Goal: Task Accomplishment & Management: Manage account settings

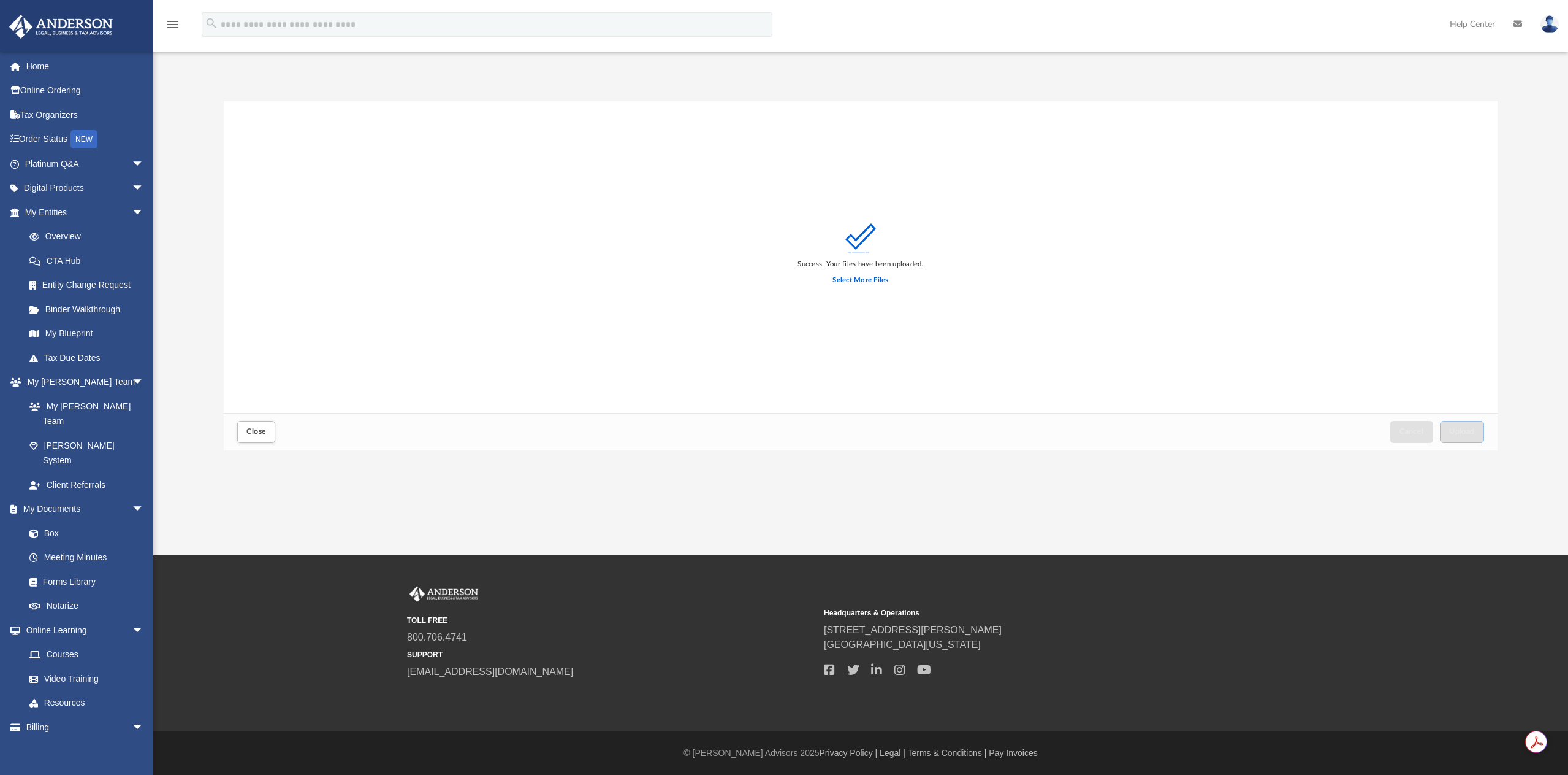
scroll to position [302, 1264]
click at [842, 279] on label "Select More Files" at bounding box center [860, 280] width 56 height 11
click at [0, 0] on input "Select More Files" at bounding box center [0, 0] width 0 height 0
click at [1460, 430] on span "Upload" at bounding box center [1462, 431] width 26 height 8
click at [257, 432] on span "Close" at bounding box center [256, 431] width 20 height 8
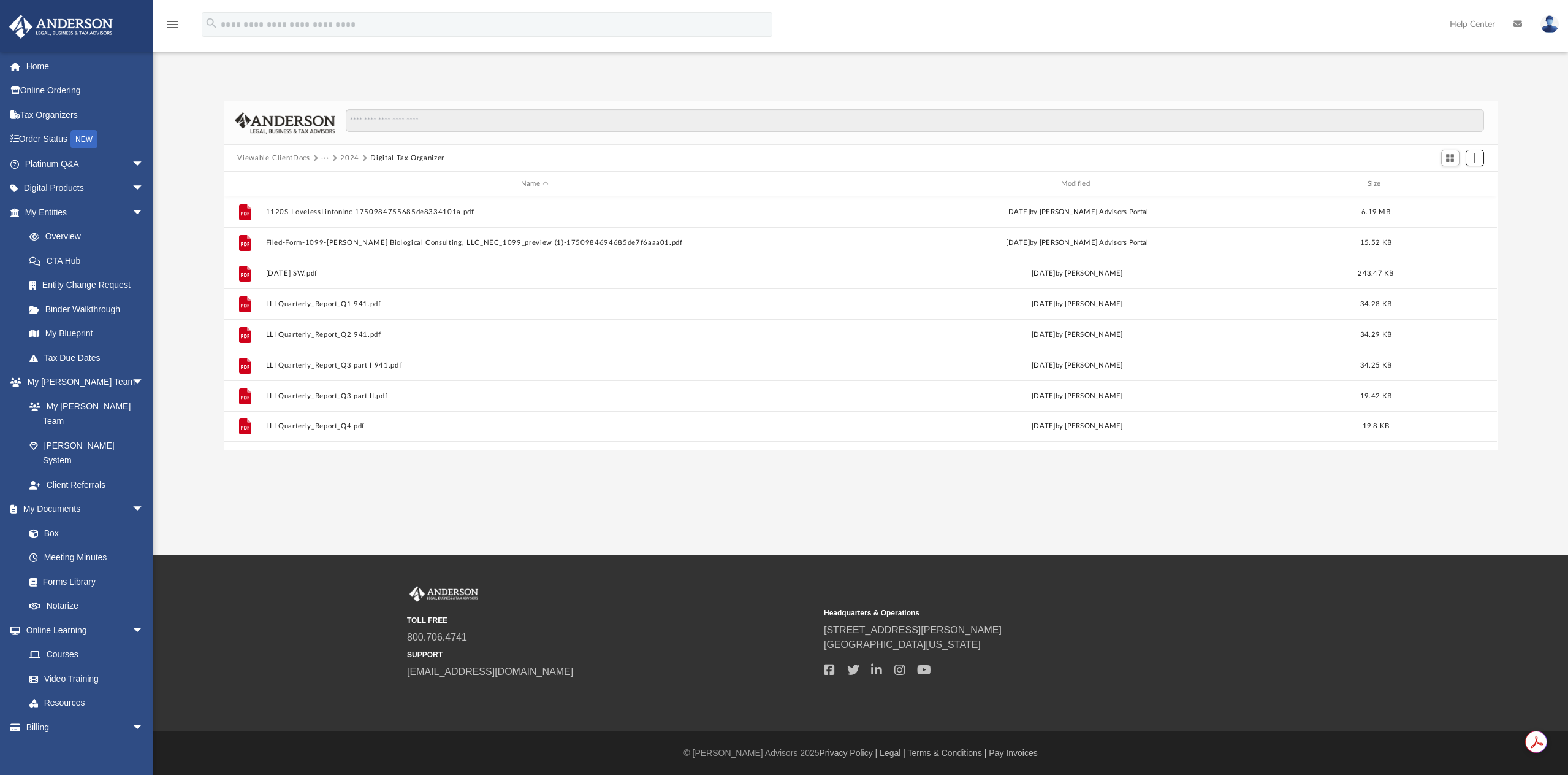
scroll to position [270, 1264]
click at [246, 159] on button "Viewable-ClientDocs" at bounding box center [273, 158] width 72 height 11
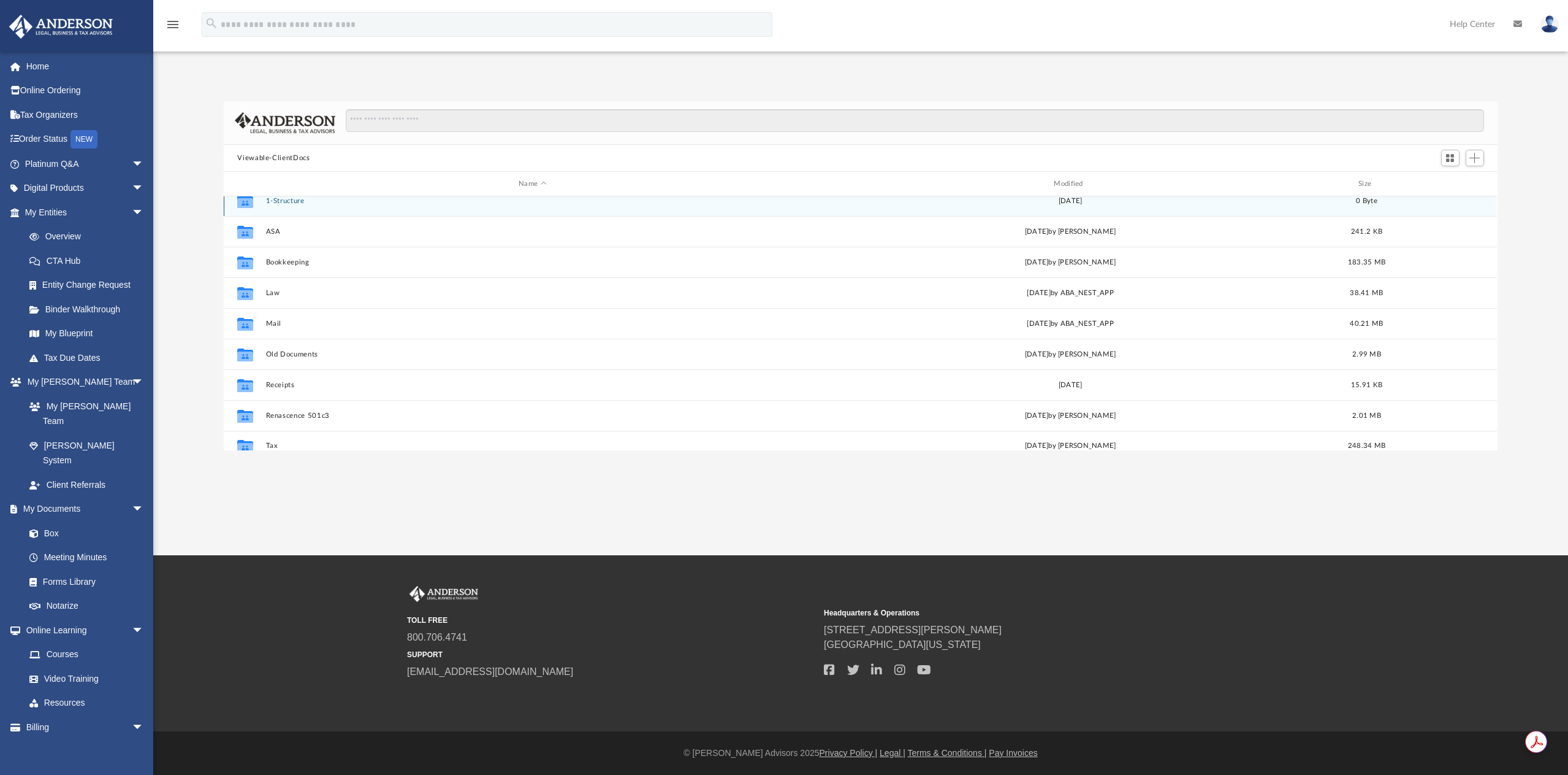
scroll to position [22, 0]
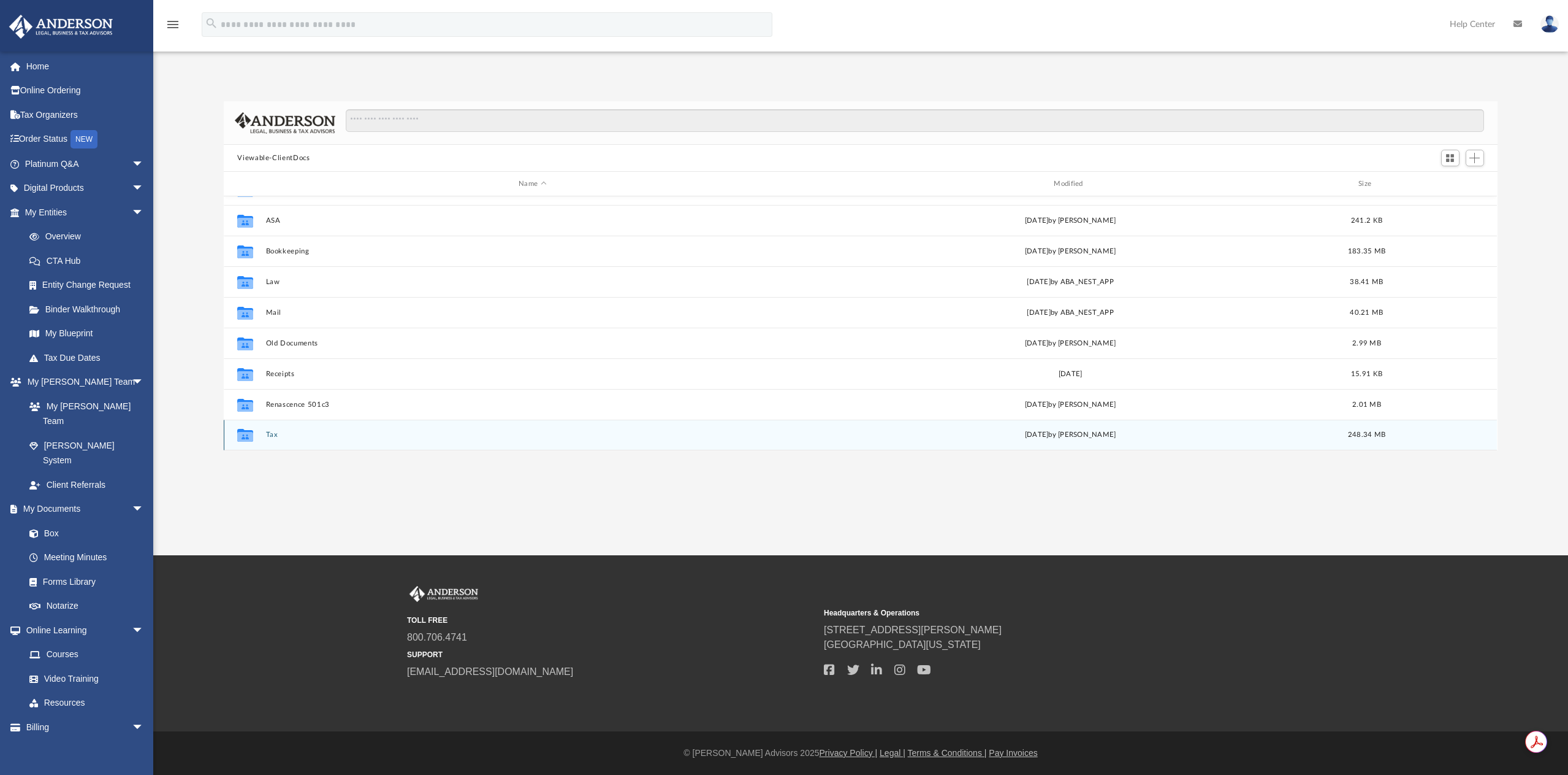
click at [290, 433] on button "Tax" at bounding box center [533, 434] width 533 height 8
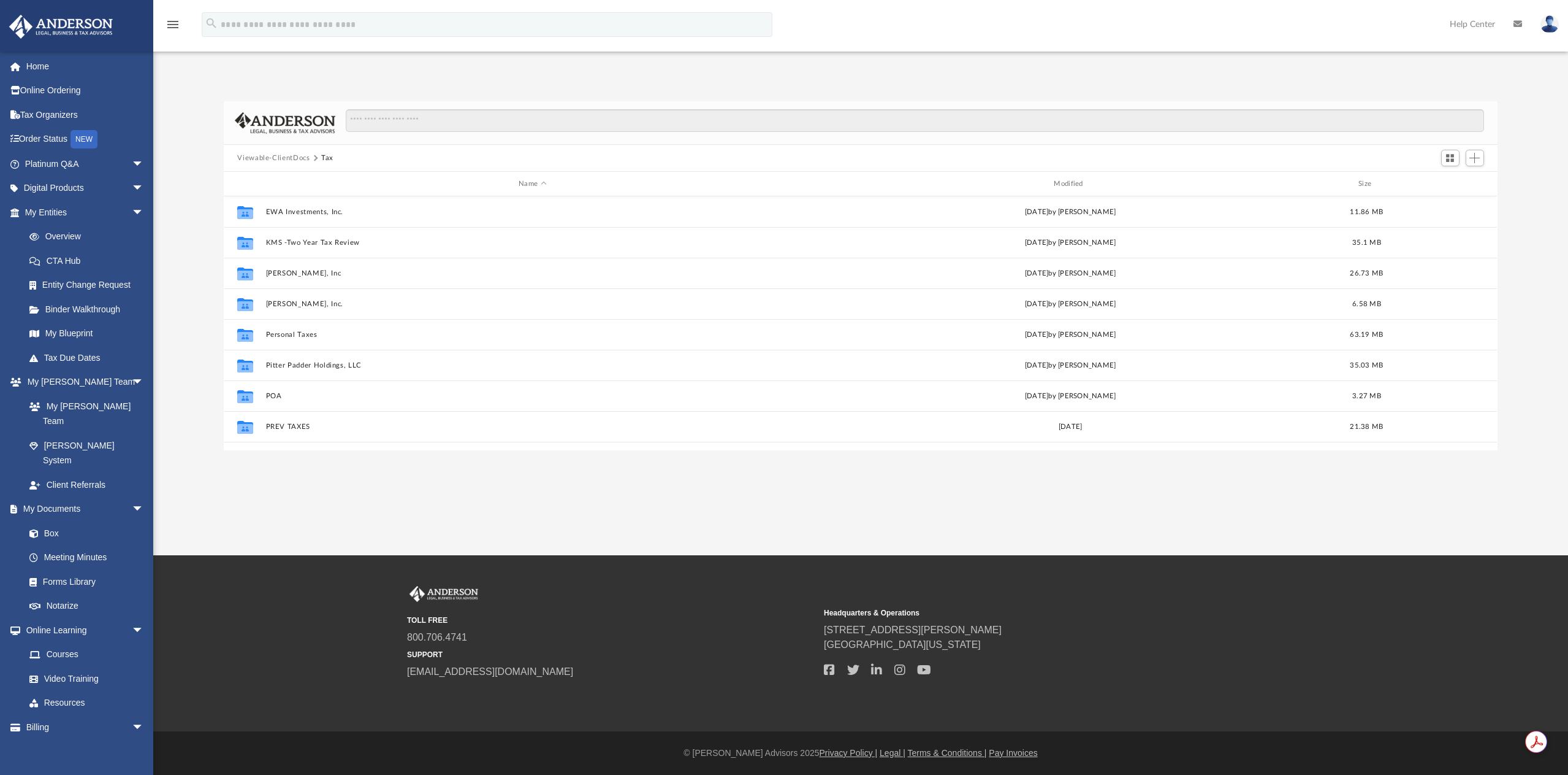
scroll to position [176, 0]
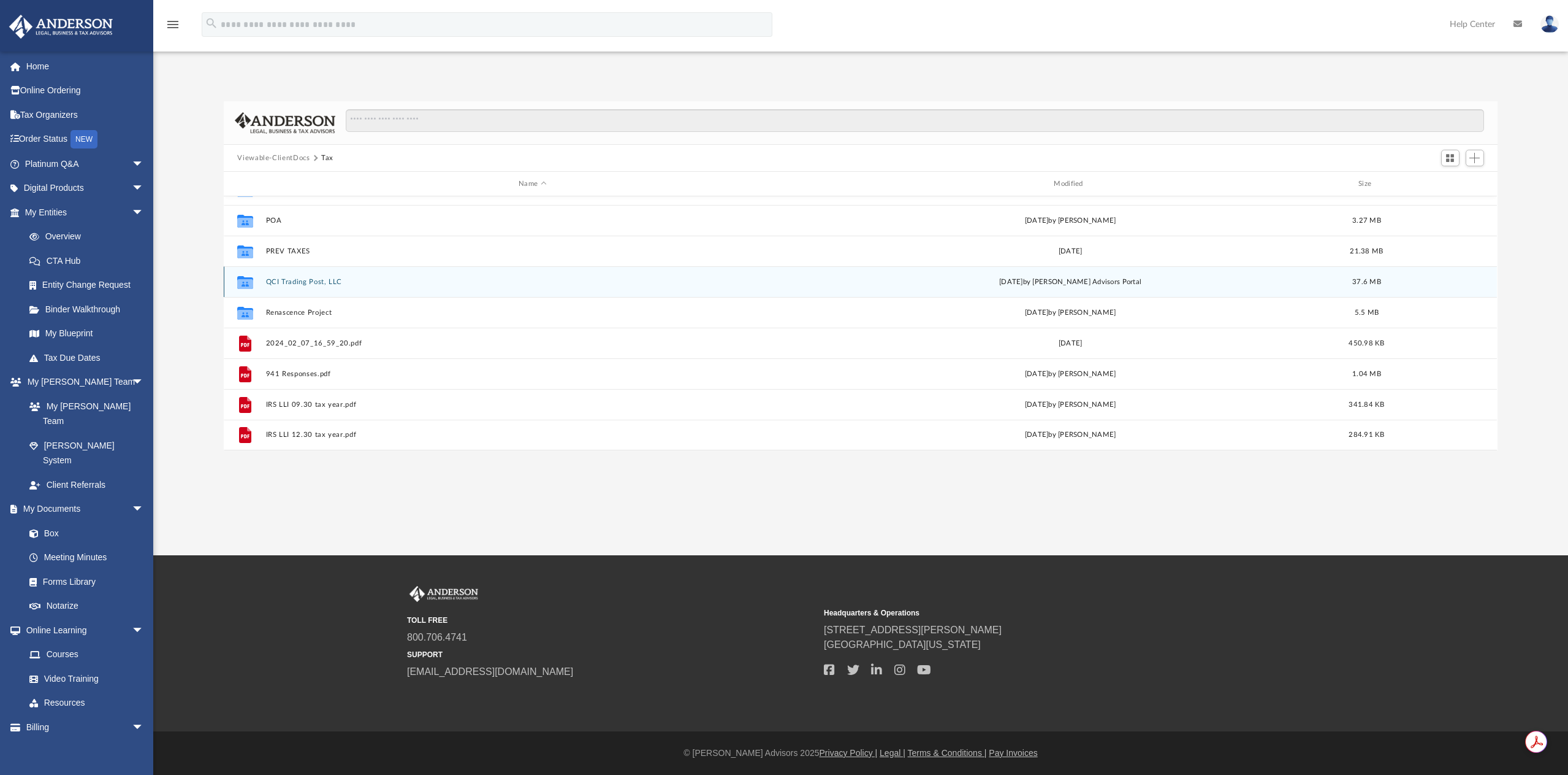
click at [305, 279] on button "QCI Trading Post, LLC" at bounding box center [533, 281] width 533 height 8
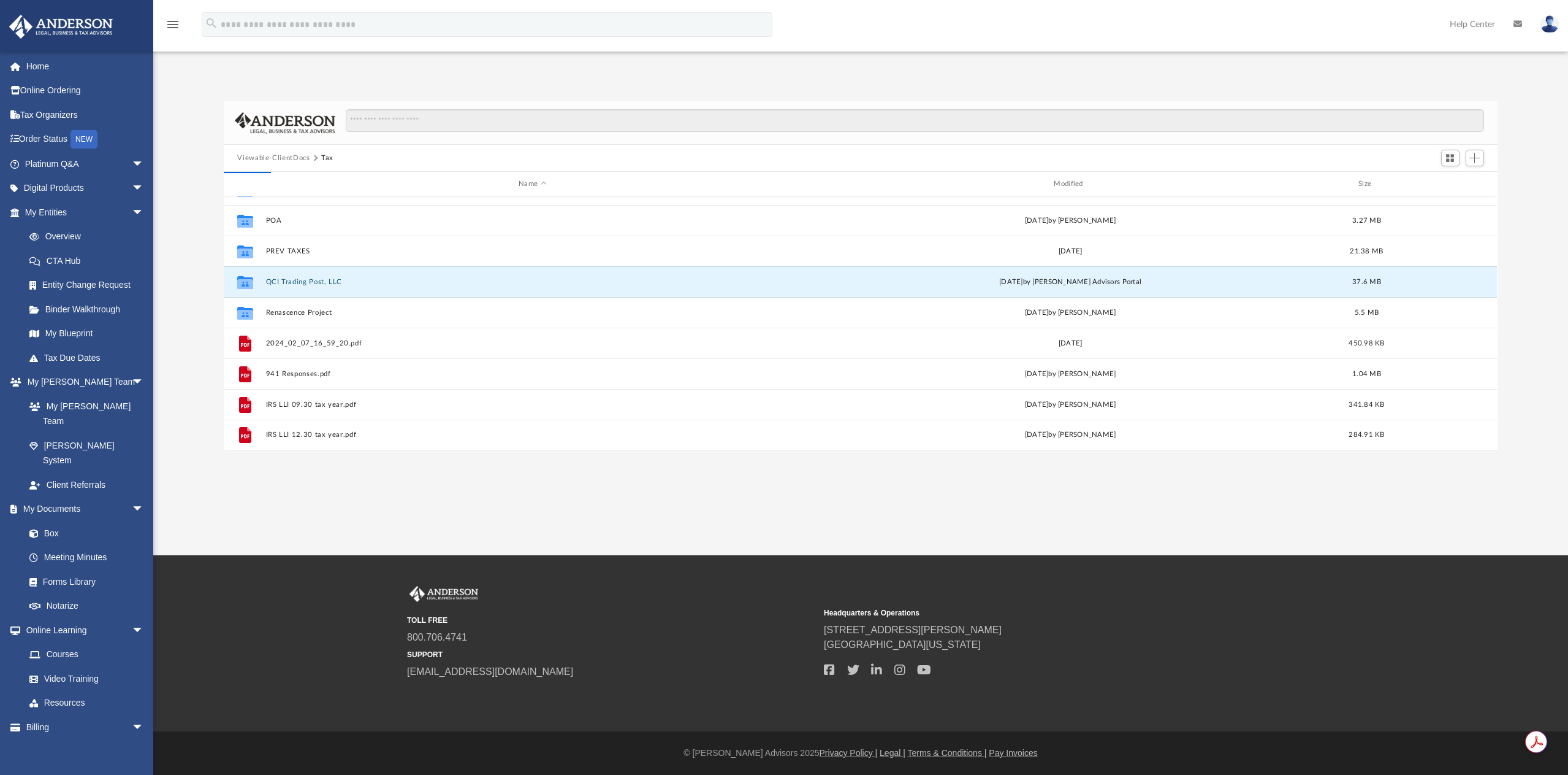
scroll to position [0, 0]
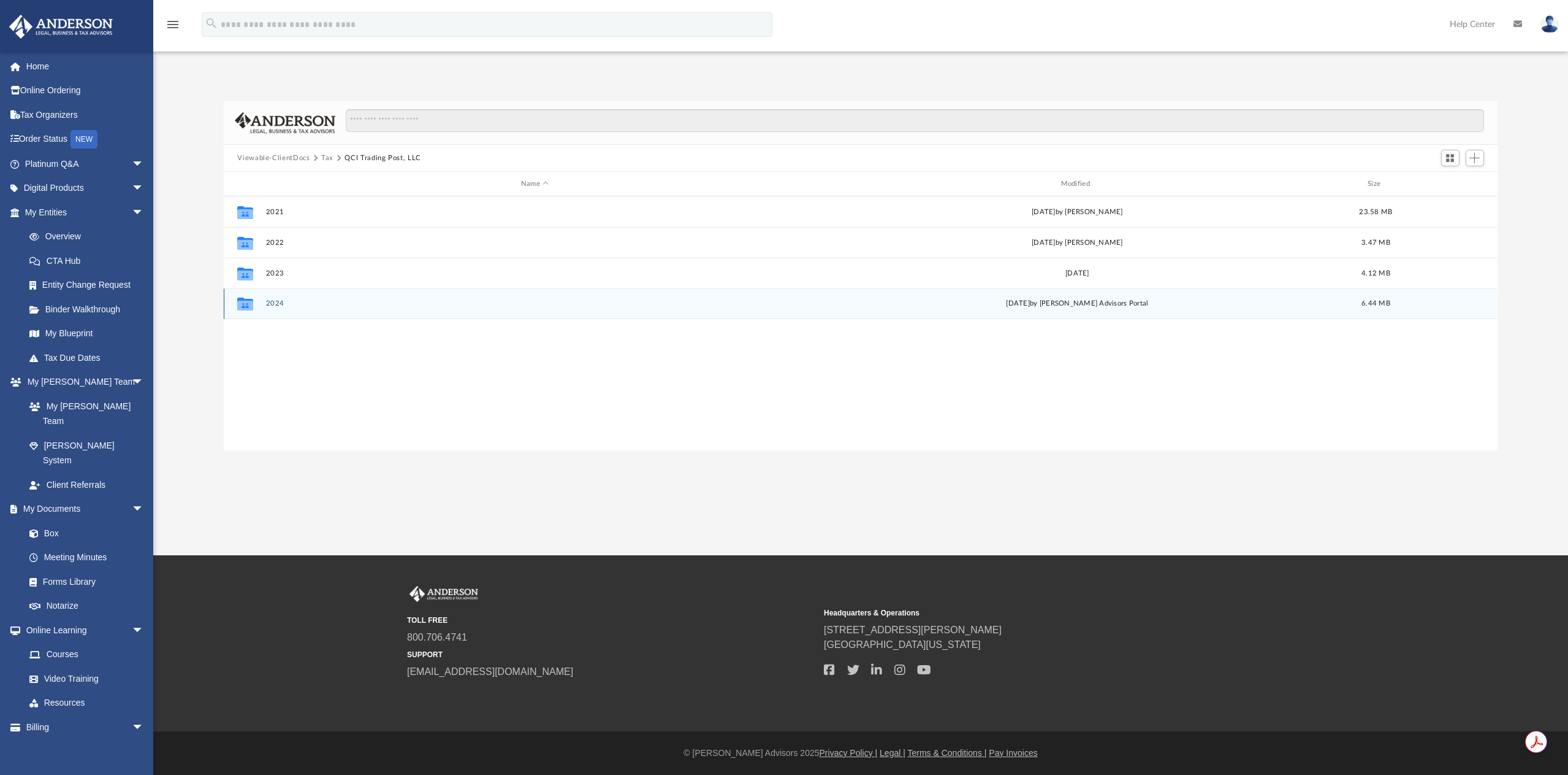
click at [280, 304] on button "2024" at bounding box center [535, 303] width 537 height 8
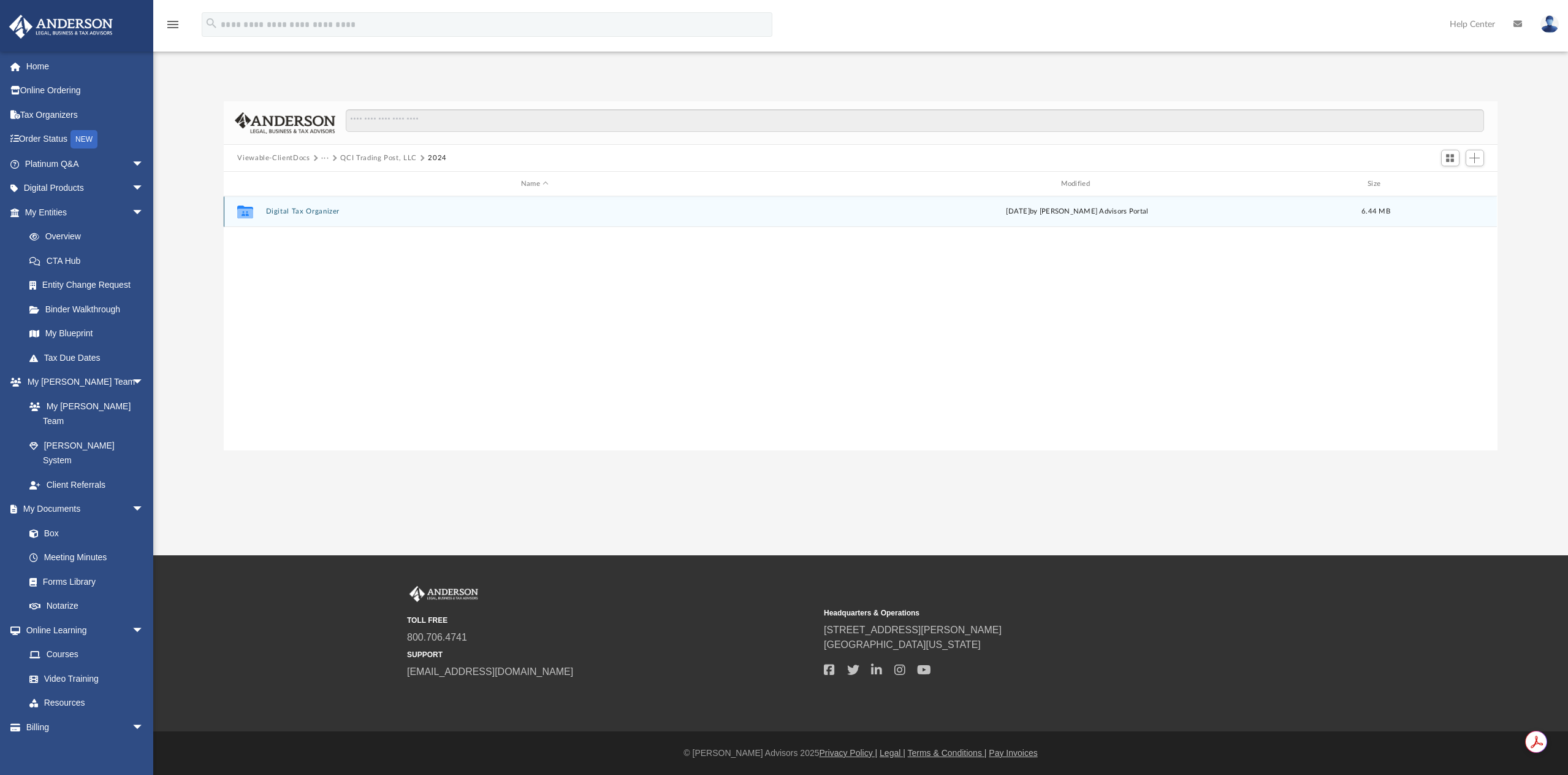
click at [313, 210] on button "Digital Tax Organizer" at bounding box center [535, 211] width 537 height 8
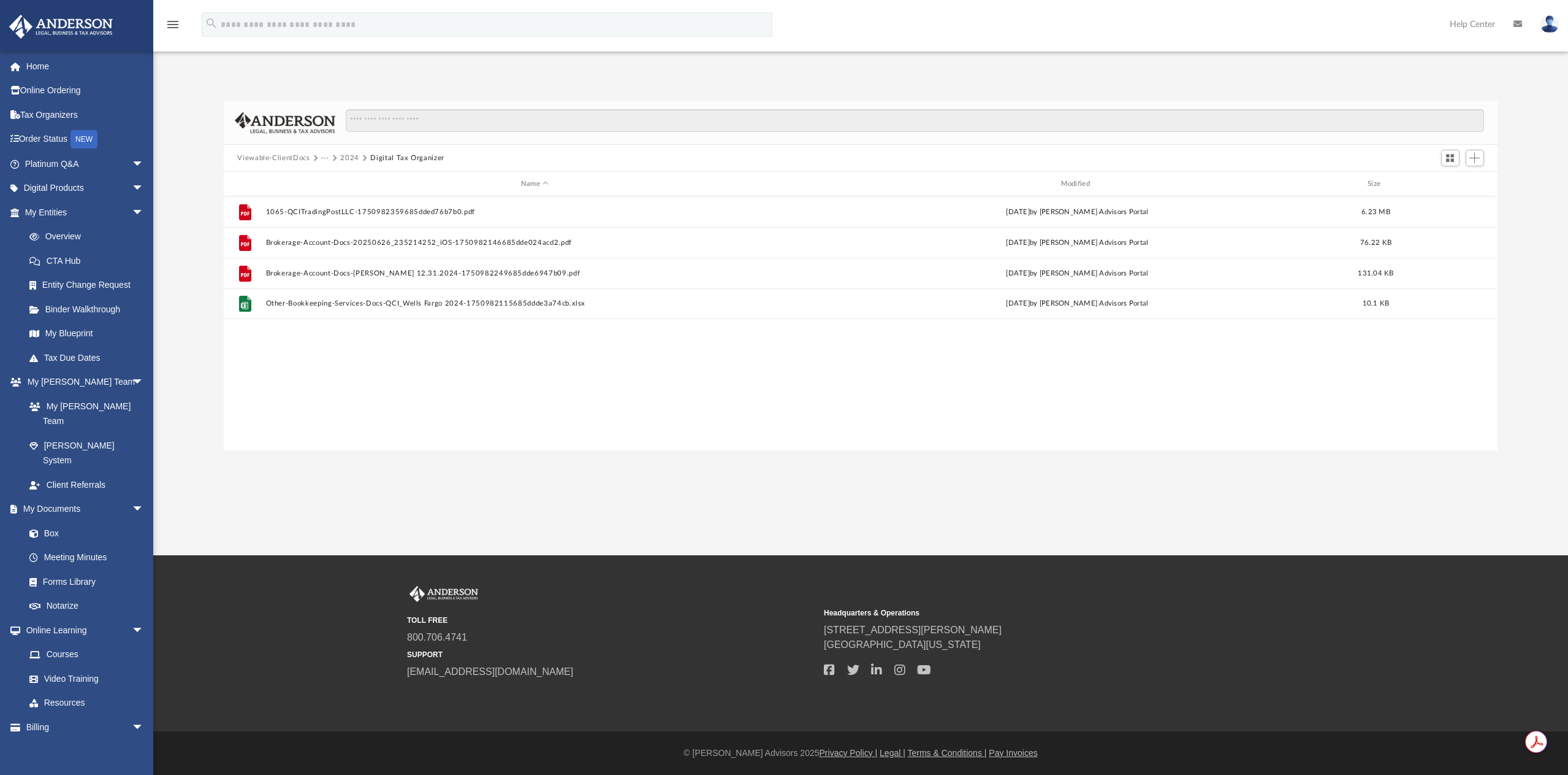
click at [351, 158] on button "2024" at bounding box center [350, 158] width 19 height 11
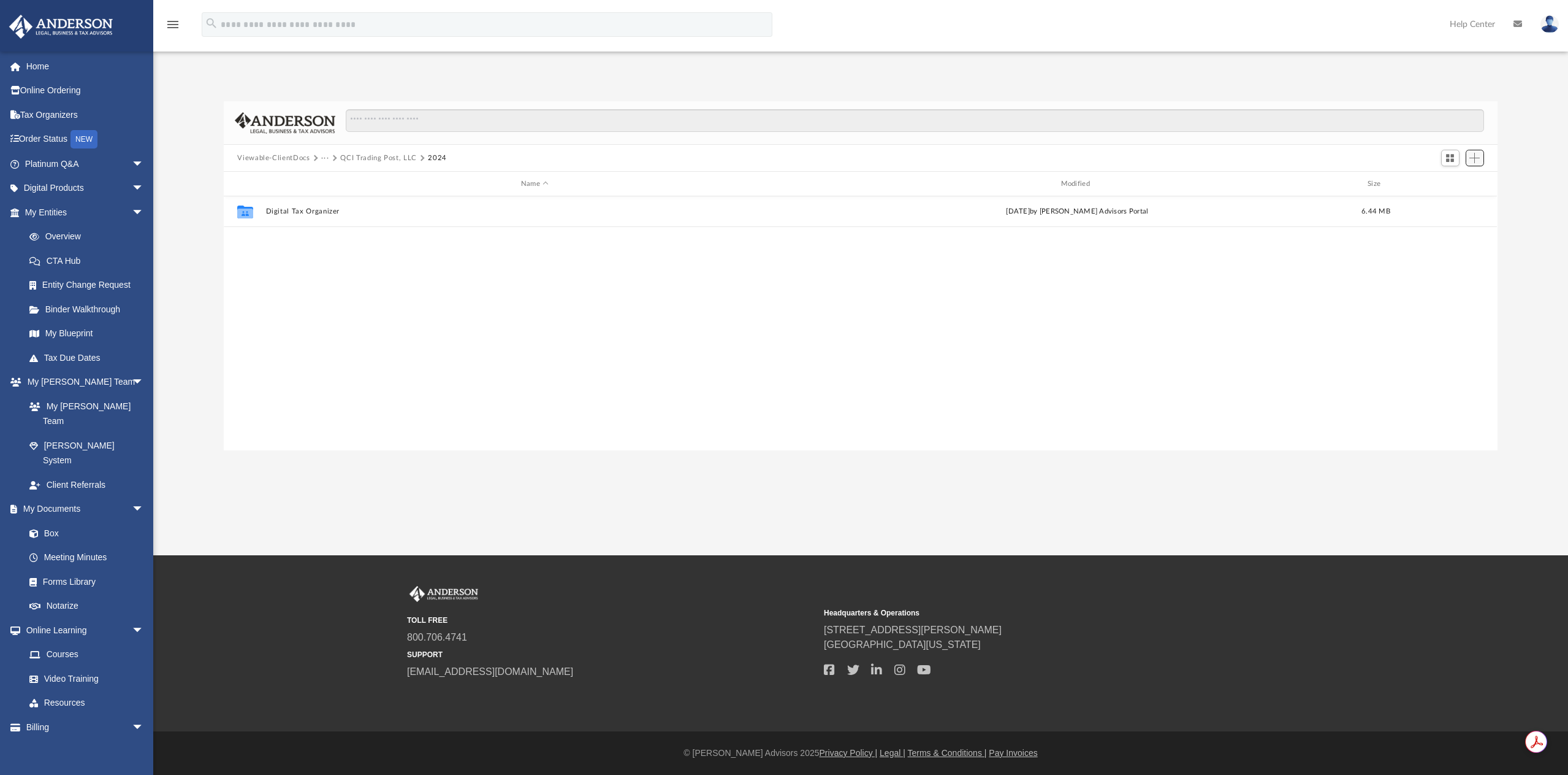
click at [1471, 162] on span "Add" at bounding box center [1475, 158] width 10 height 10
click at [1462, 187] on li "Upload" at bounding box center [1457, 182] width 39 height 13
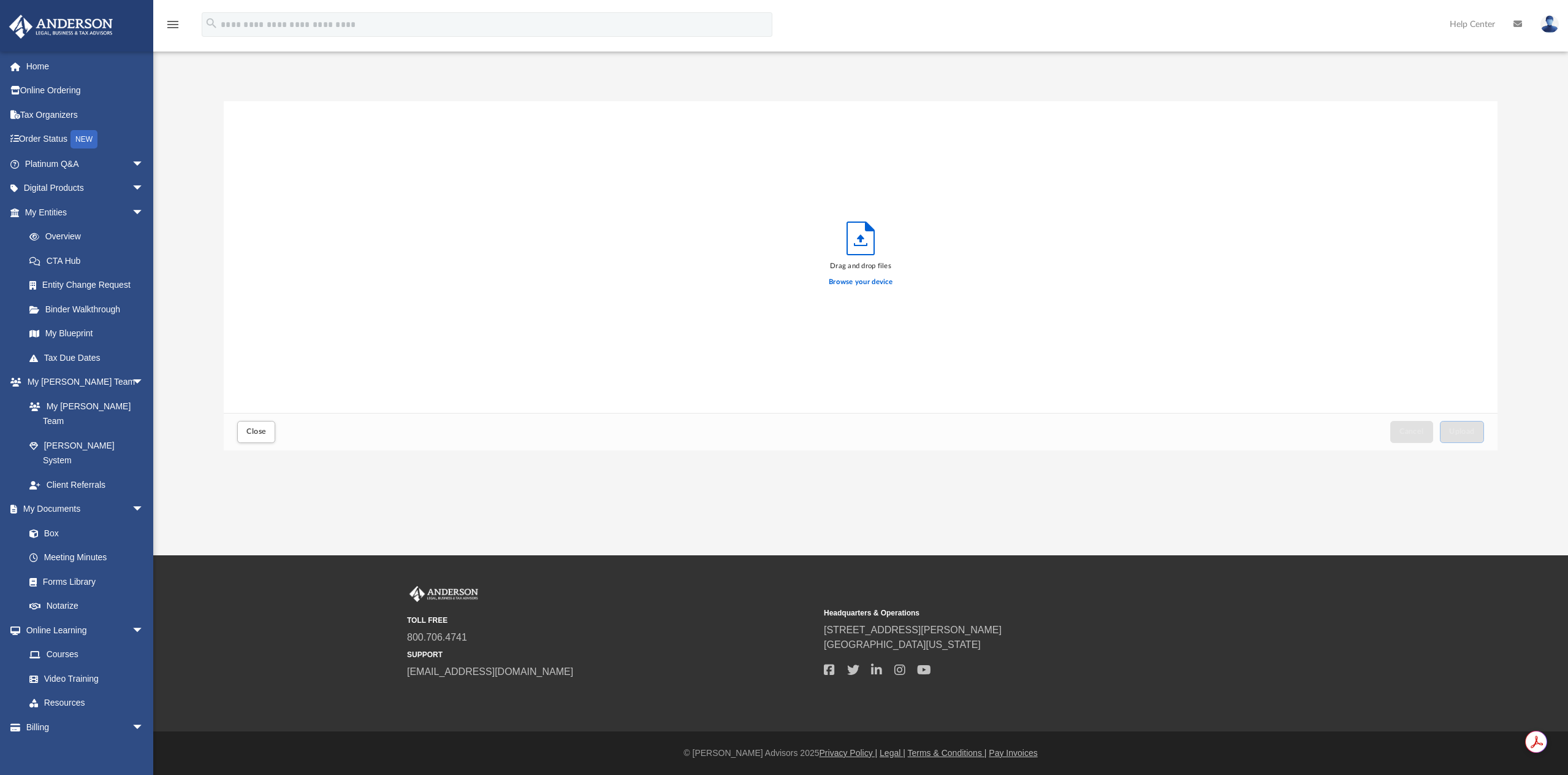
scroll to position [302, 1264]
click at [1469, 433] on span "Upload" at bounding box center [1462, 431] width 26 height 8
